Goal: Information Seeking & Learning: Learn about a topic

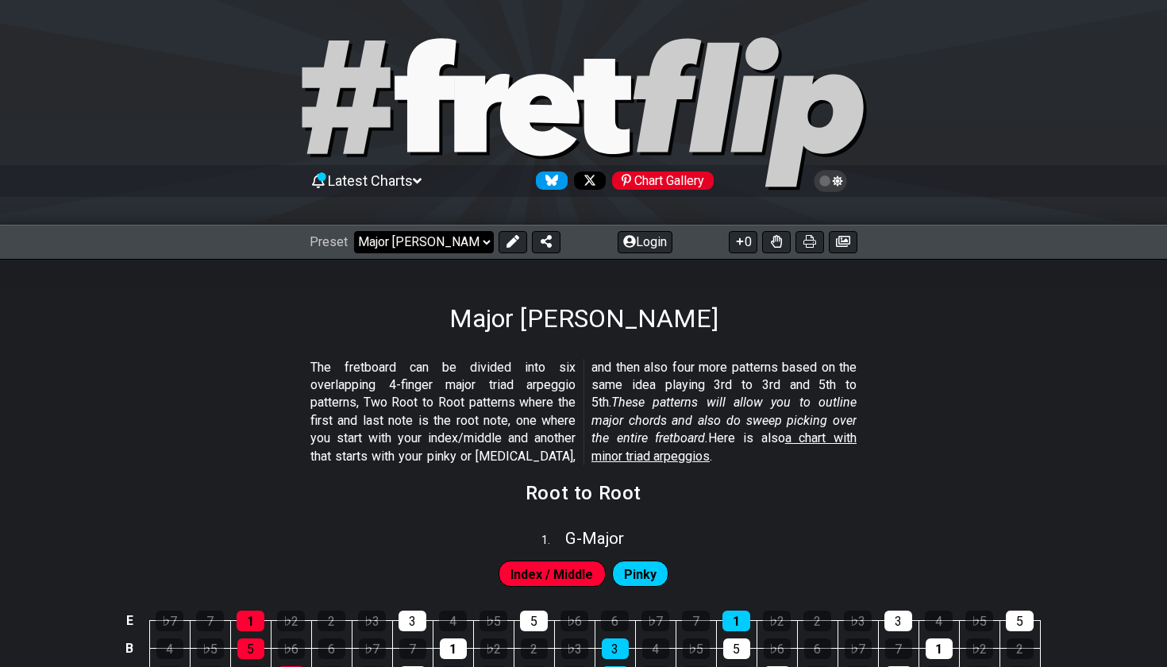
click at [403, 243] on select "Welcome to #fretflip! Initial Preset Custom Preset Minor Pentatonic Major Penta…" at bounding box center [424, 242] width 140 height 22
select select "/major-triad-arpeggios"
select select "C"
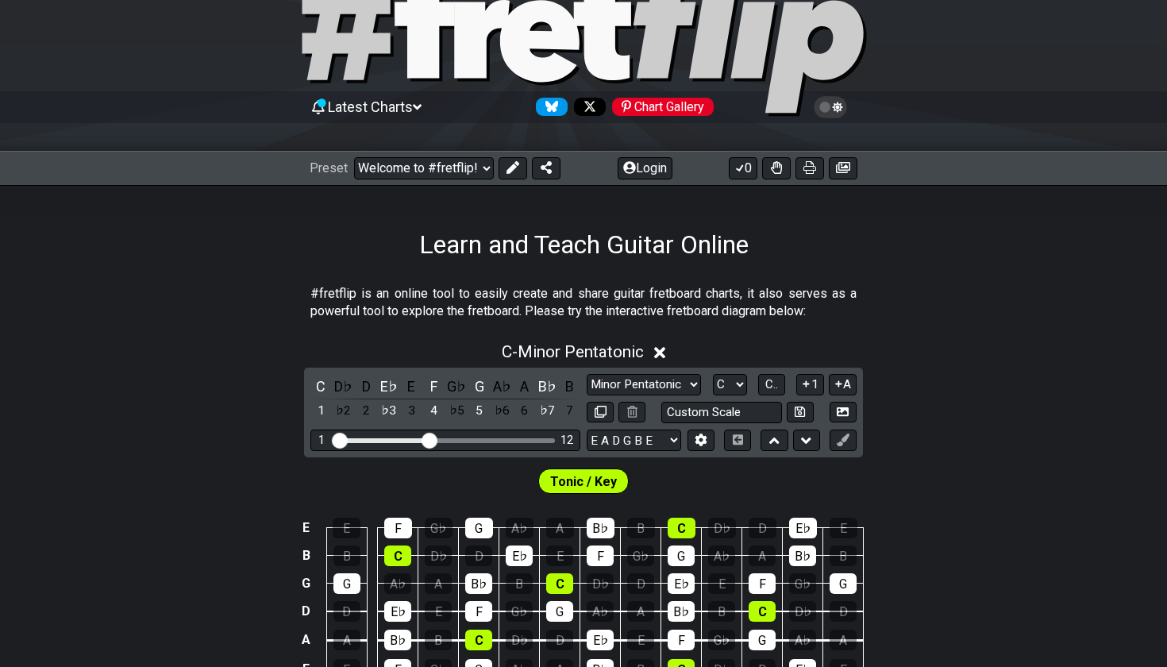
scroll to position [77, 0]
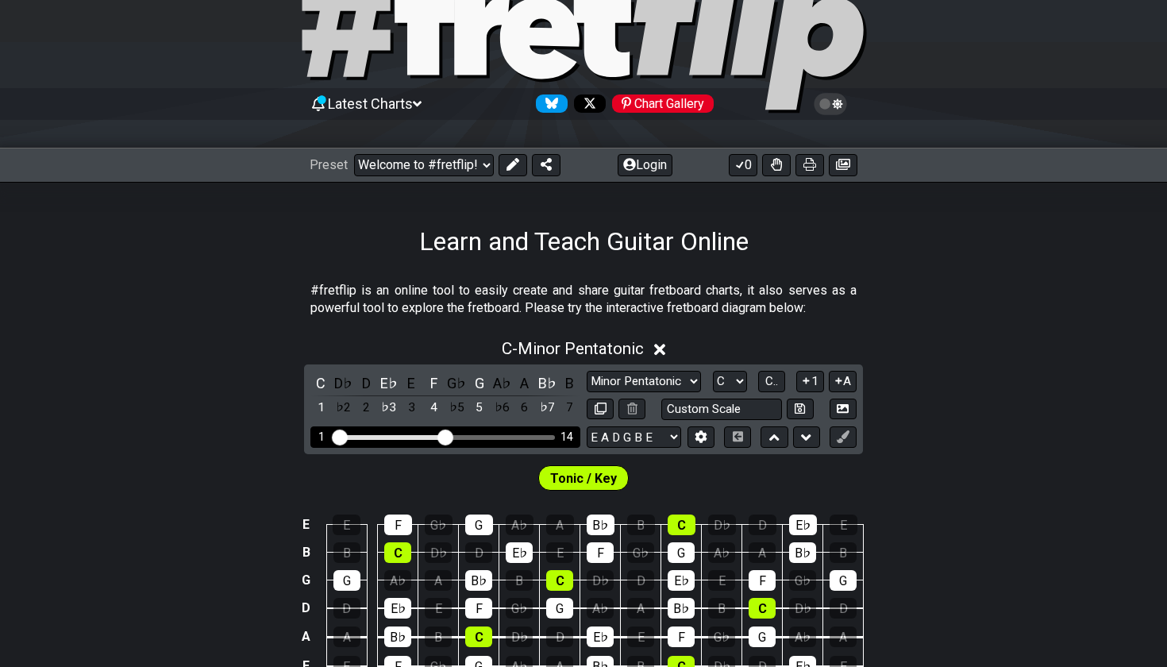
drag, startPoint x: 429, startPoint y: 436, endPoint x: 445, endPoint y: 436, distance: 15.9
click at [445, 436] on input "Visible fret range" at bounding box center [445, 436] width 225 height 0
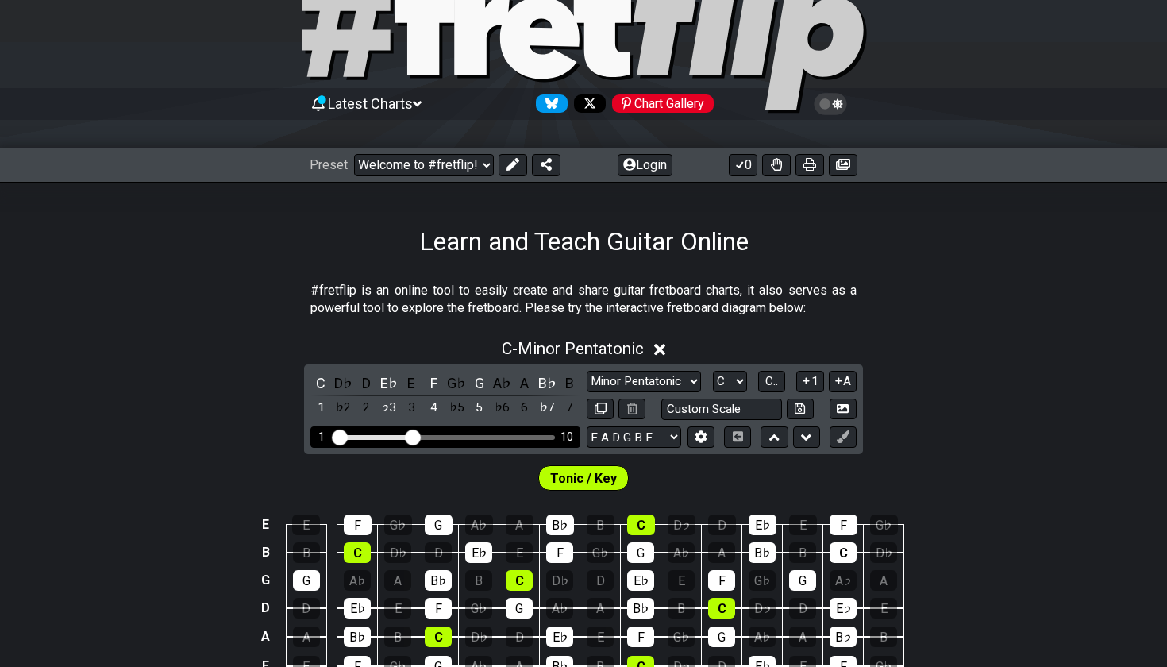
drag, startPoint x: 445, startPoint y: 436, endPoint x: 411, endPoint y: 436, distance: 33.3
click at [411, 436] on input "Visible fret range" at bounding box center [445, 436] width 225 height 0
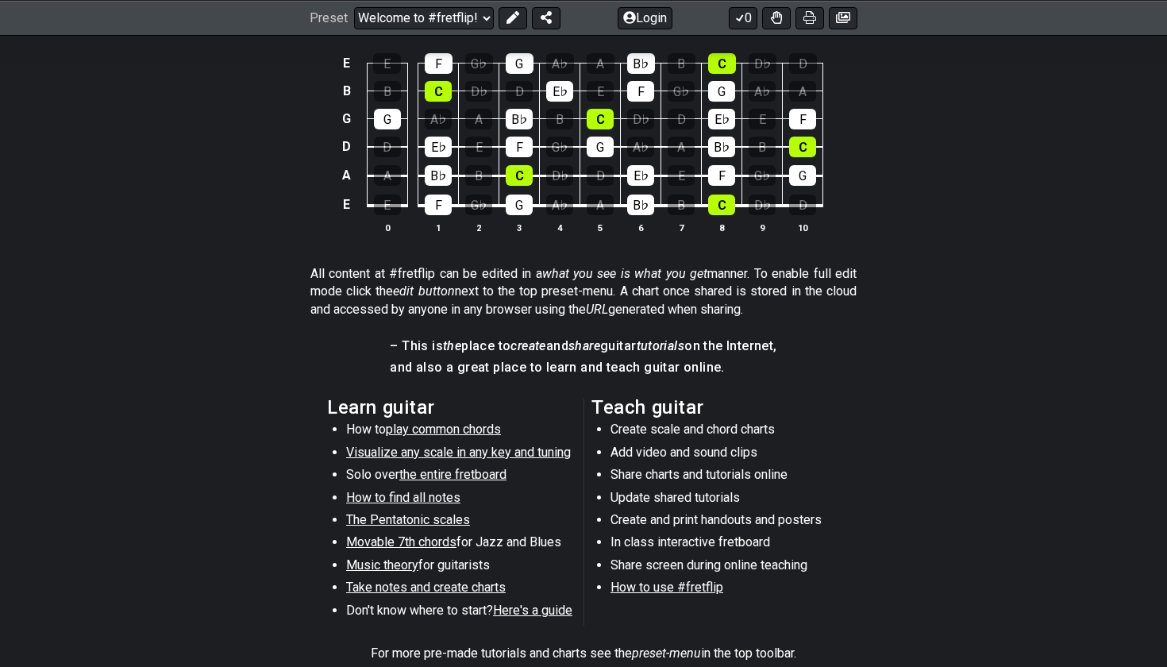
scroll to position [542, 0]
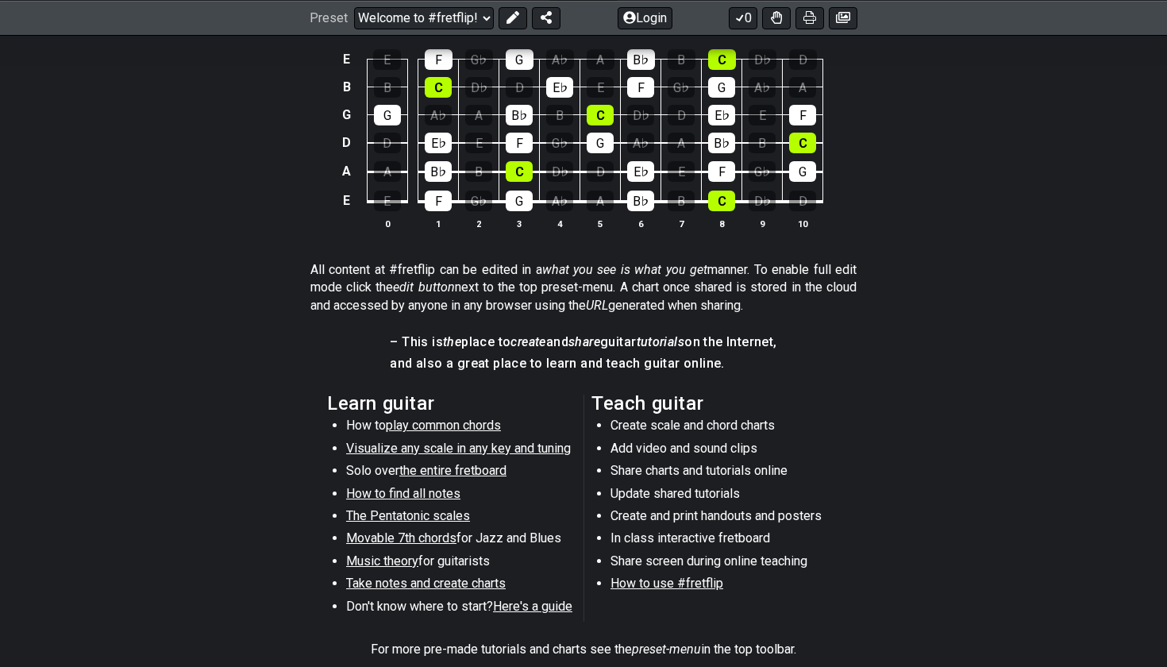
click at [440, 441] on span "Visualize any scale in any key and tuning" at bounding box center [458, 448] width 225 height 15
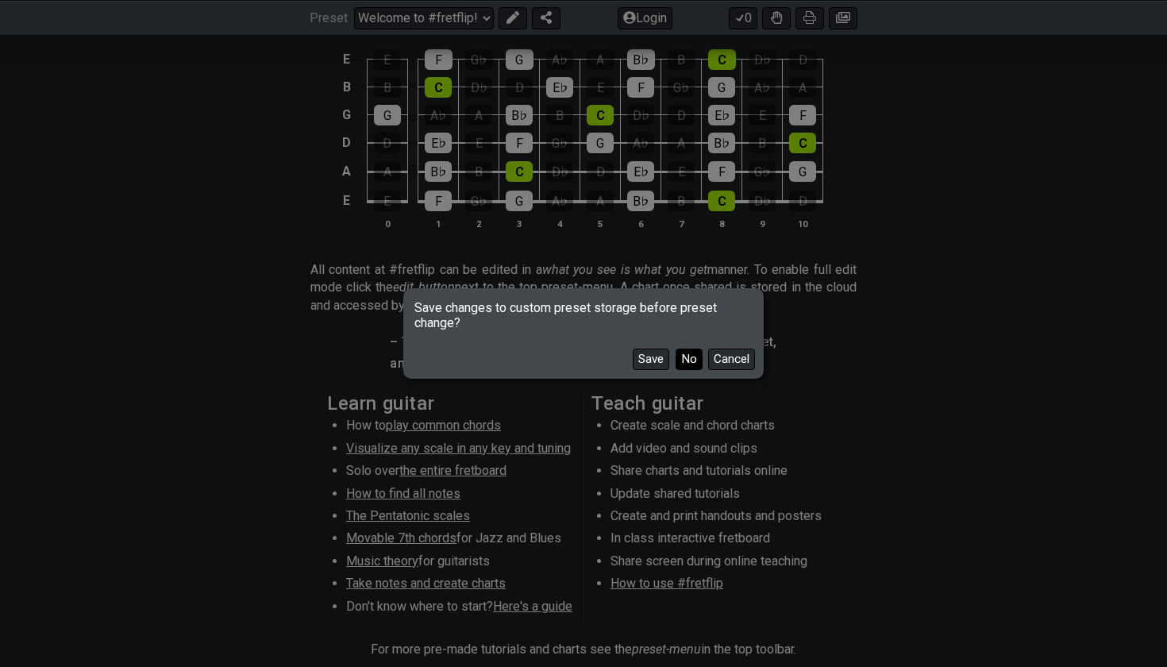
click at [692, 361] on button "No" at bounding box center [689, 359] width 27 height 21
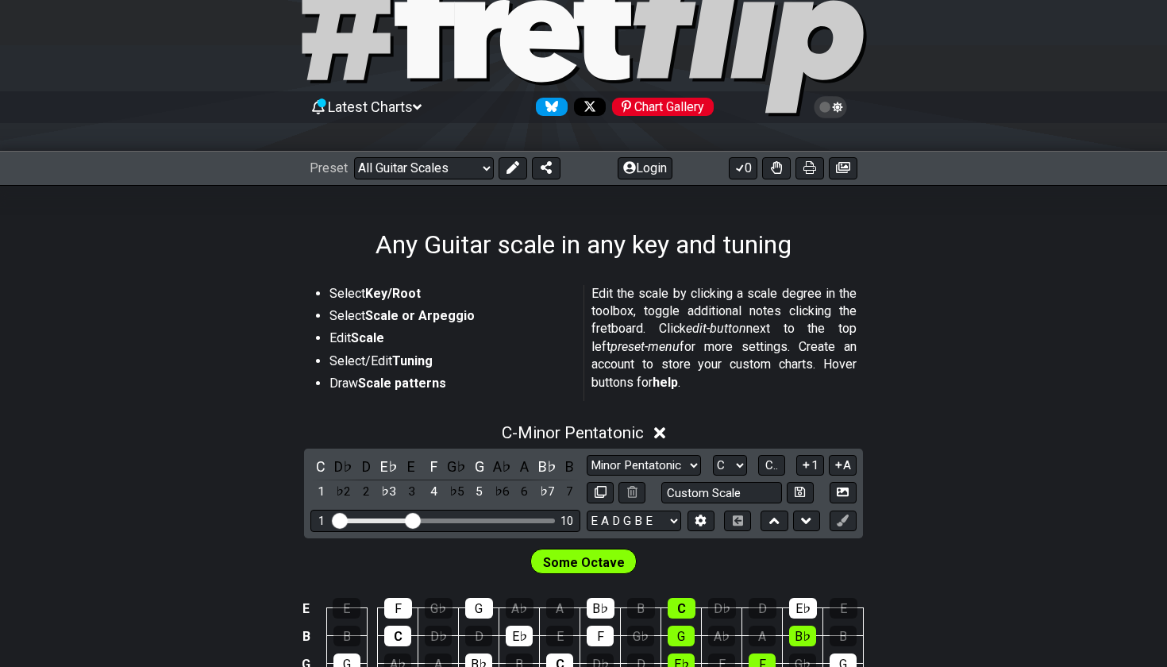
scroll to position [80, 0]
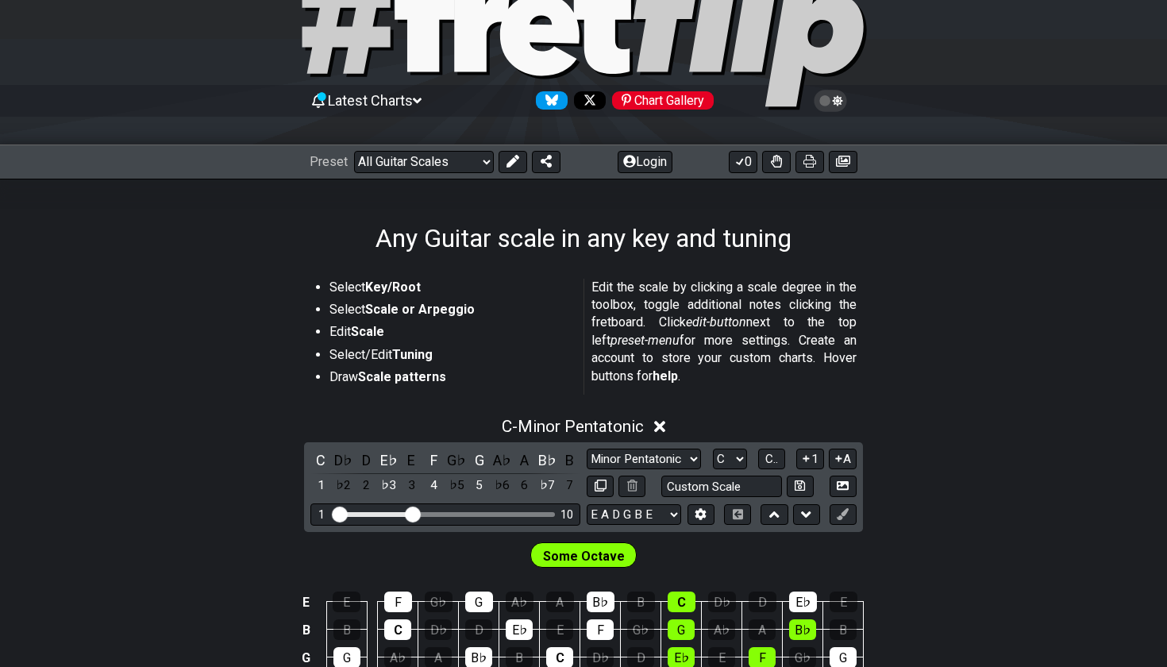
click at [580, 556] on span "Some Octave" at bounding box center [584, 556] width 82 height 23
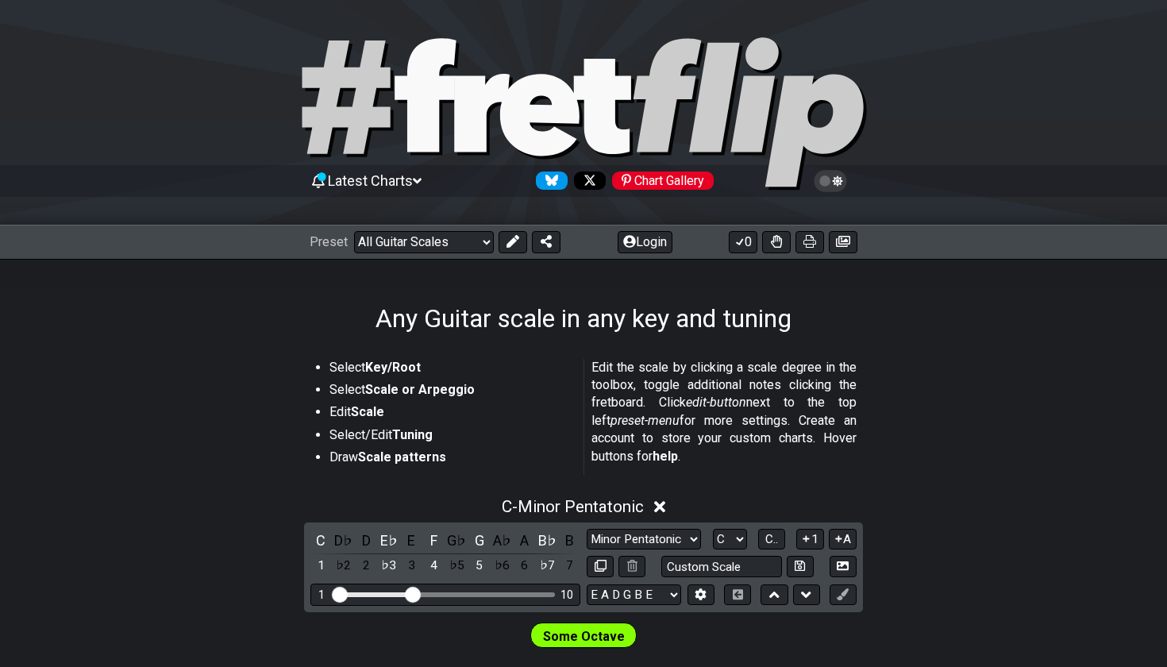
scroll to position [0, 0]
click at [426, 247] on select "Welcome to #fretflip! Initial Preset Custom Preset Minor Pentatonic Major Penta…" at bounding box center [424, 242] width 140 height 22
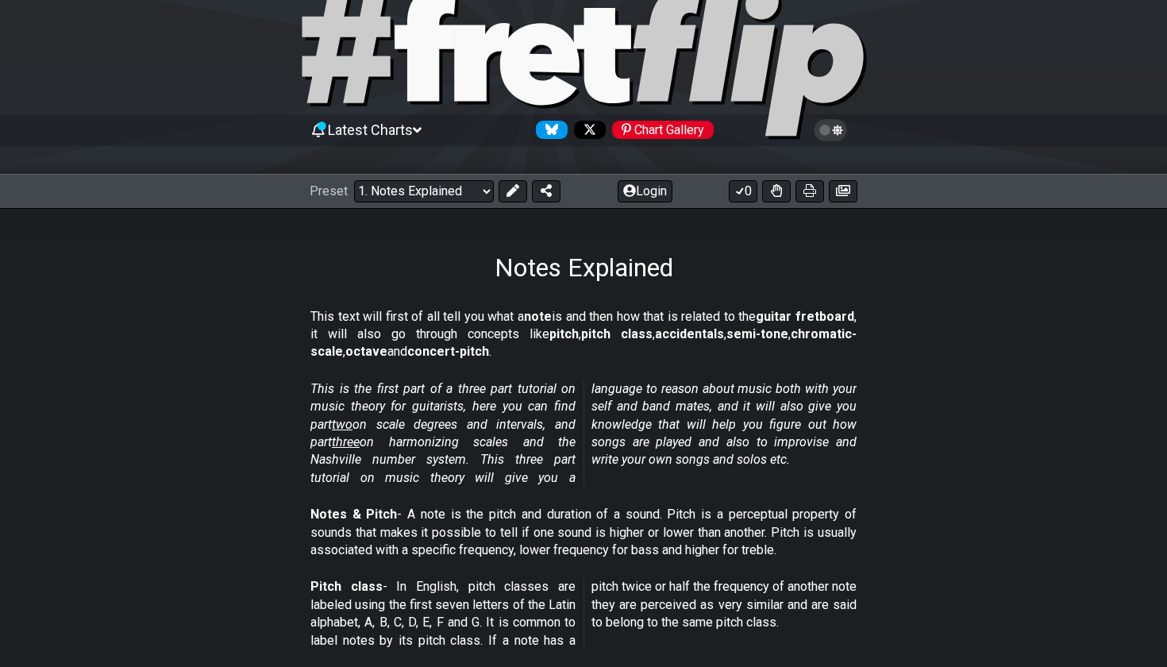
scroll to position [52, 0]
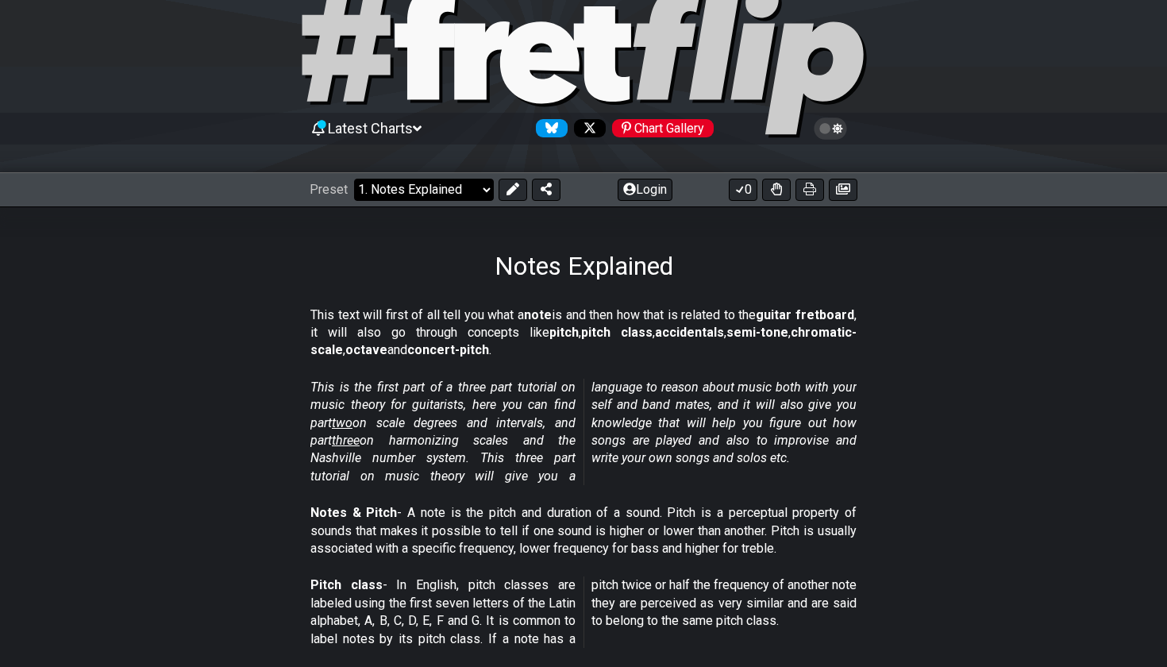
click at [471, 187] on select "Welcome to #fretflip! Initial Preset Custom Preset Minor Pentatonic Major Penta…" at bounding box center [424, 190] width 140 height 22
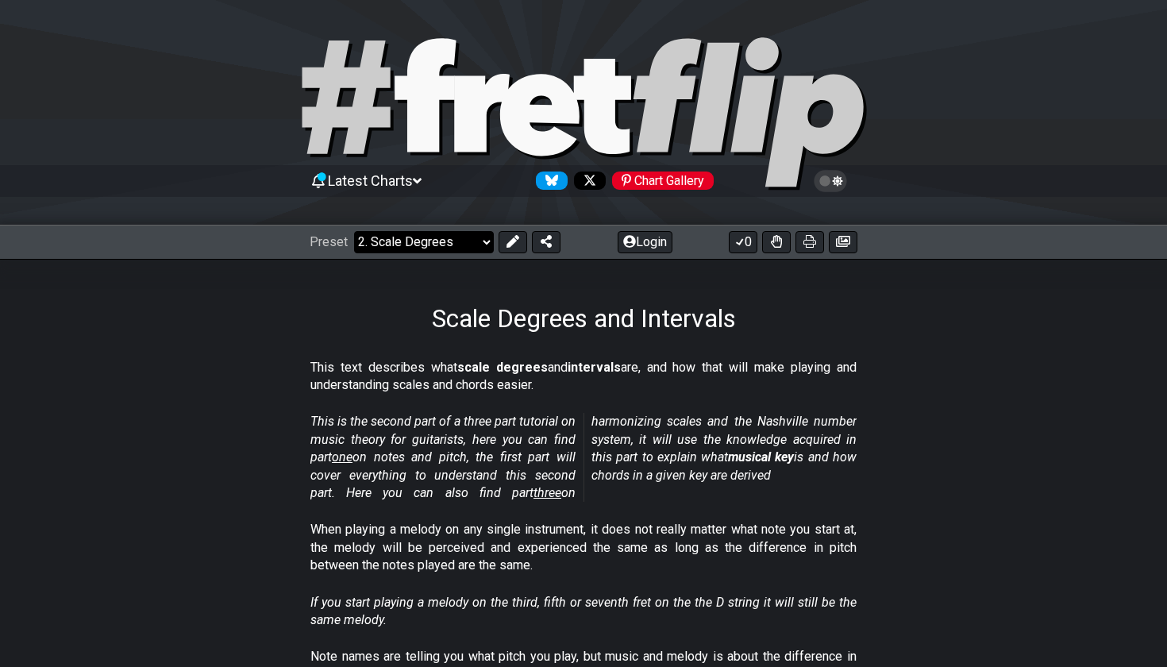
click at [437, 233] on select "Welcome to #fretflip! Initial Preset Custom Preset Minor Pentatonic Major Penta…" at bounding box center [424, 242] width 140 height 22
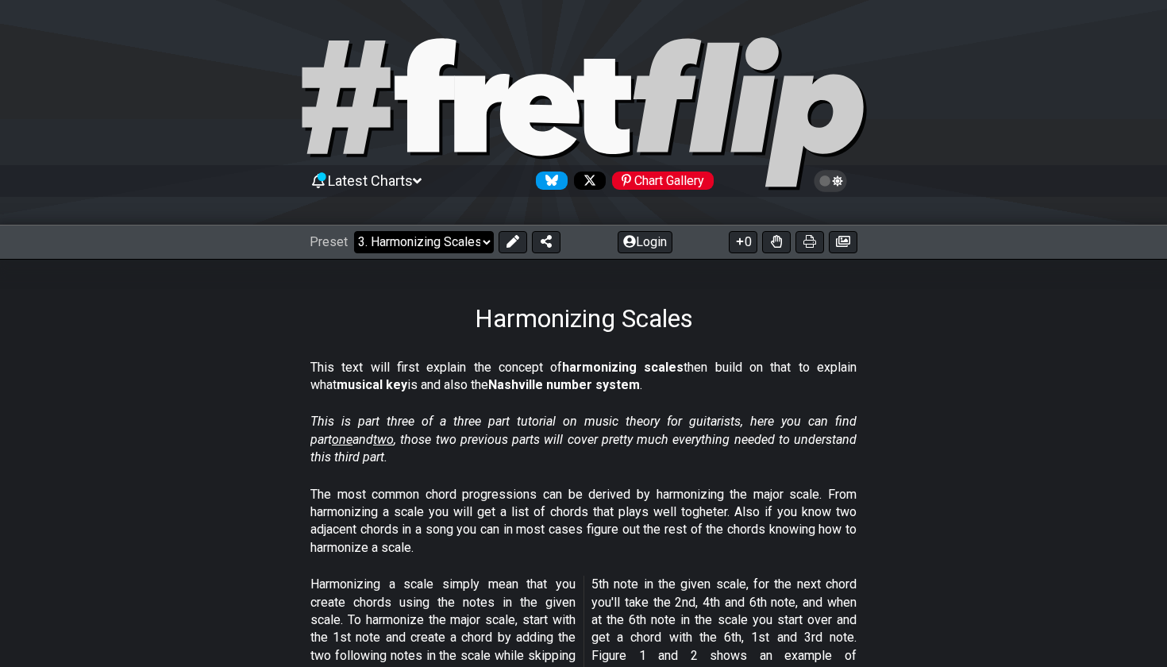
click at [435, 238] on select "Welcome to #fretflip! Initial Preset Custom Preset Minor Pentatonic Major Penta…" at bounding box center [424, 242] width 140 height 22
select select "/the-caged-system"
